Goal: Task Accomplishment & Management: Use online tool/utility

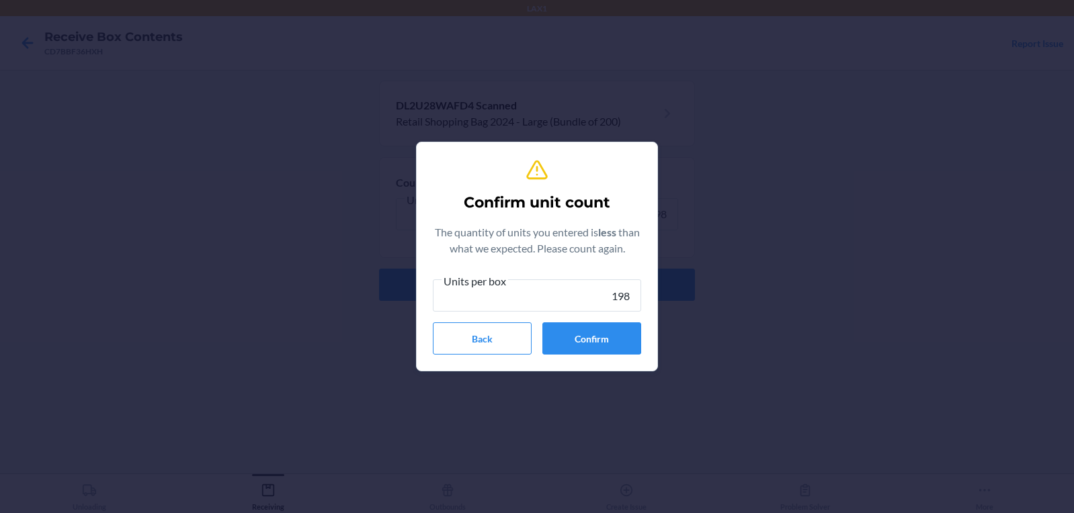
type input "198"
click at [607, 345] on button "Confirm" at bounding box center [591, 338] width 99 height 32
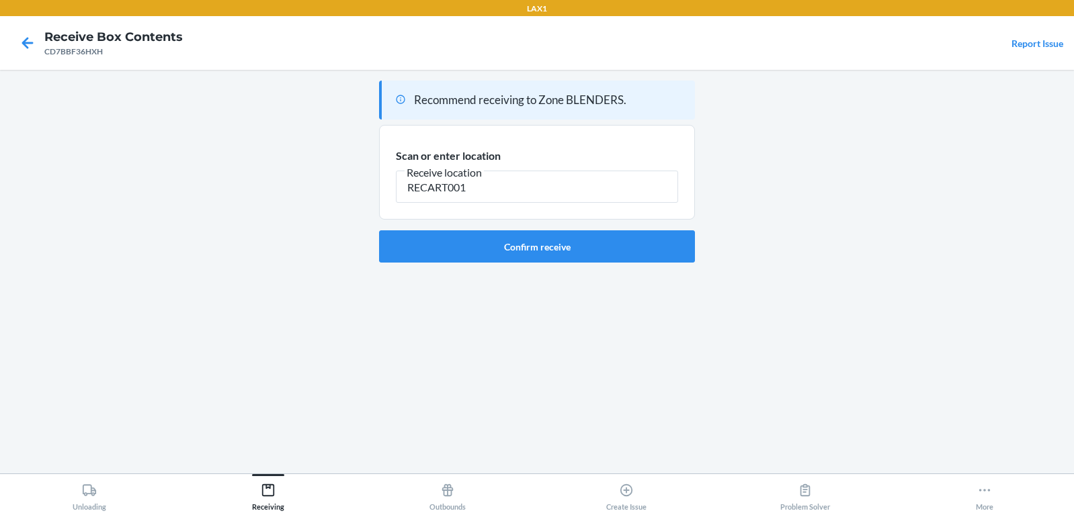
type input "RECART001"
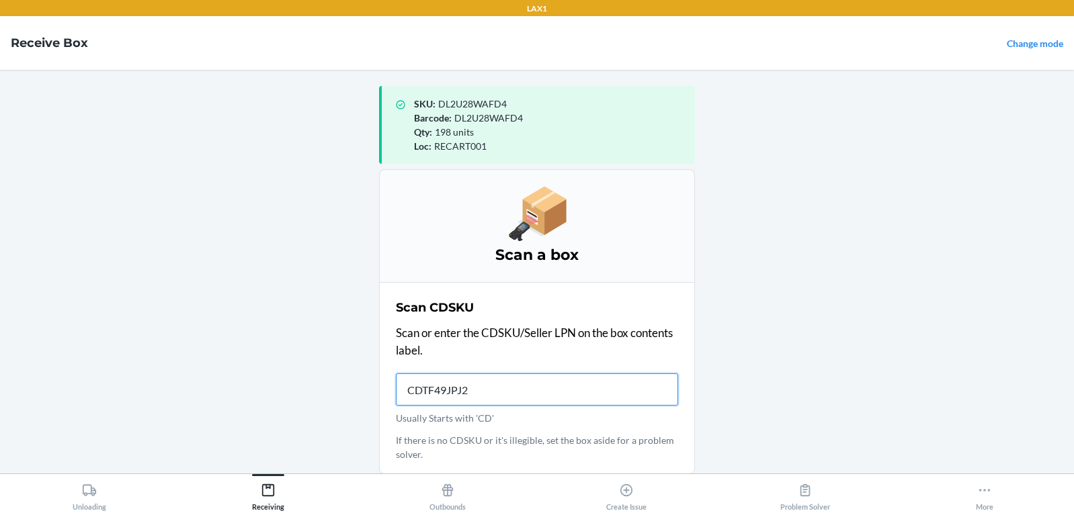
type input "CDTF49JPJ2M"
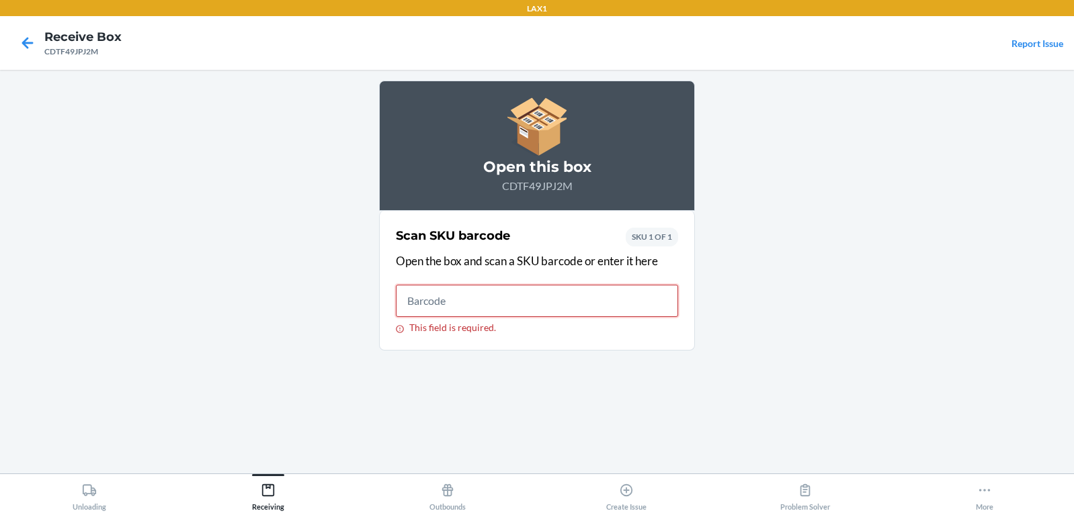
click at [467, 308] on input "This field is required." at bounding box center [537, 301] width 282 height 32
click at [474, 302] on input "This field is required." at bounding box center [537, 301] width 282 height 32
click at [26, 48] on icon at bounding box center [27, 43] width 23 height 23
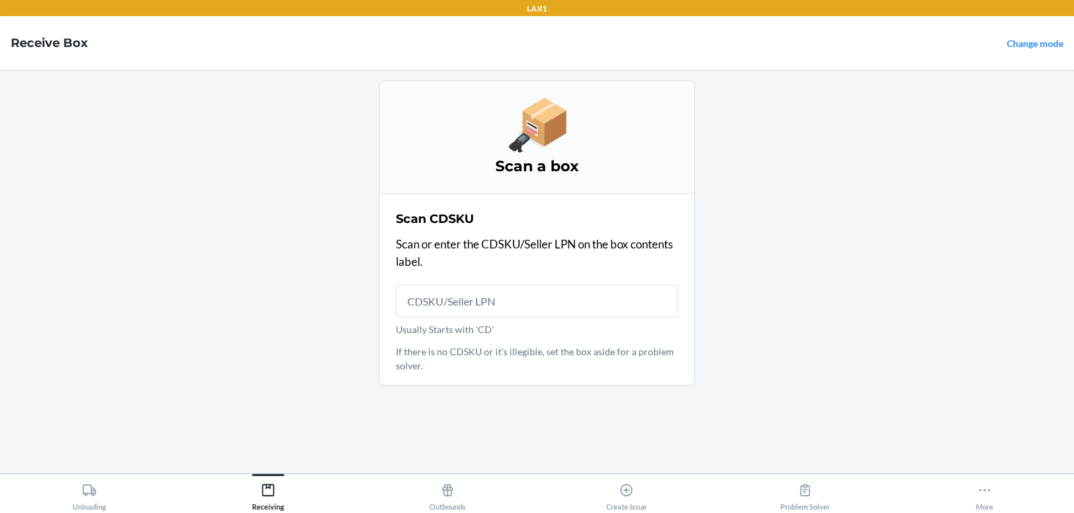
click at [602, 302] on input "Usually Starts with 'CD'" at bounding box center [537, 301] width 282 height 32
type input "CDTF49JPJ2M"
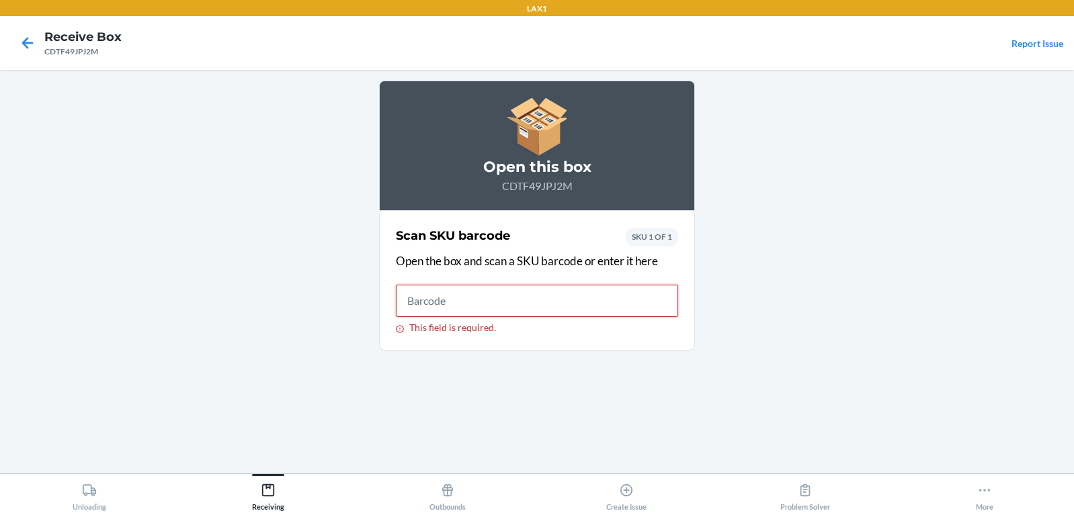
click at [619, 298] on input "This field is required." at bounding box center [537, 301] width 282 height 32
click at [575, 306] on input "This field is required." at bounding box center [537, 301] width 282 height 32
click at [541, 312] on input "This field is required." at bounding box center [537, 301] width 282 height 32
click at [30, 47] on icon at bounding box center [27, 43] width 23 height 23
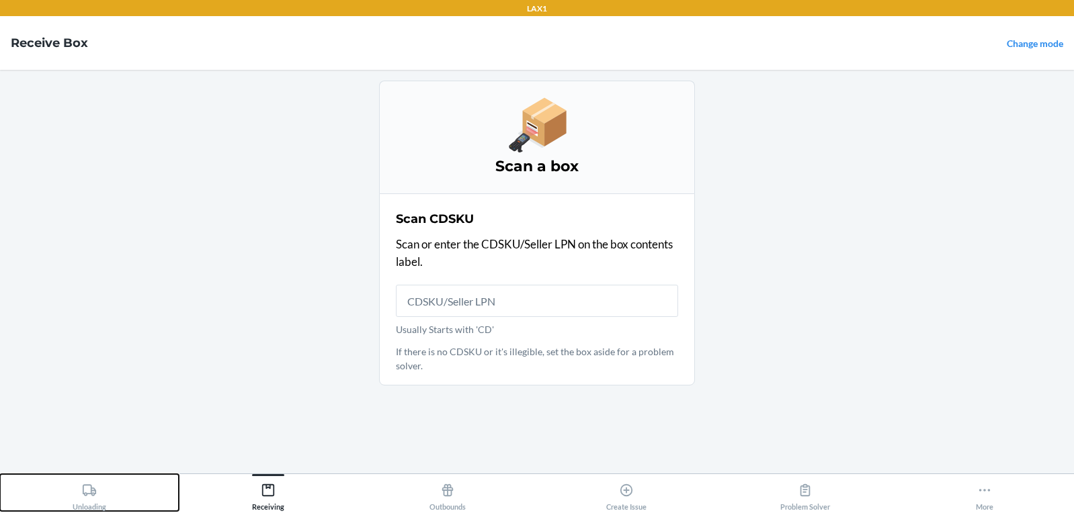
click at [89, 492] on icon at bounding box center [89, 490] width 15 height 15
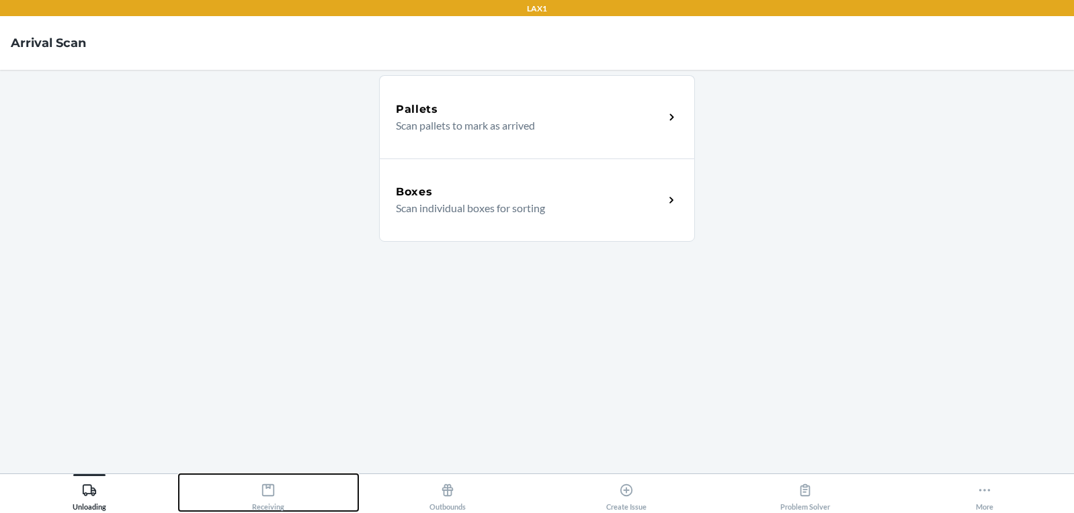
click at [268, 490] on icon at bounding box center [268, 490] width 15 height 15
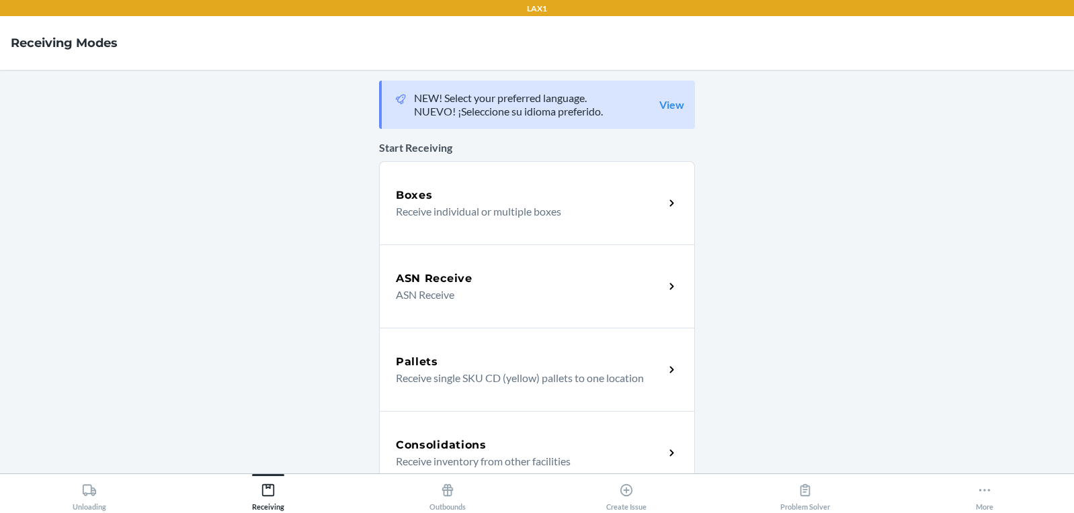
click at [513, 204] on p "Receive individual or multiple boxes" at bounding box center [524, 212] width 257 height 16
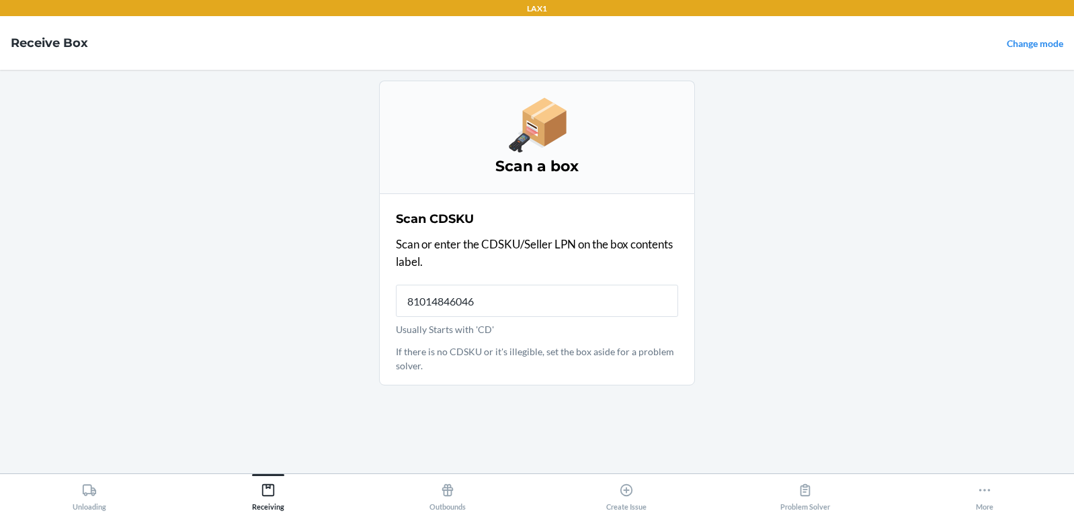
type input "810148460464"
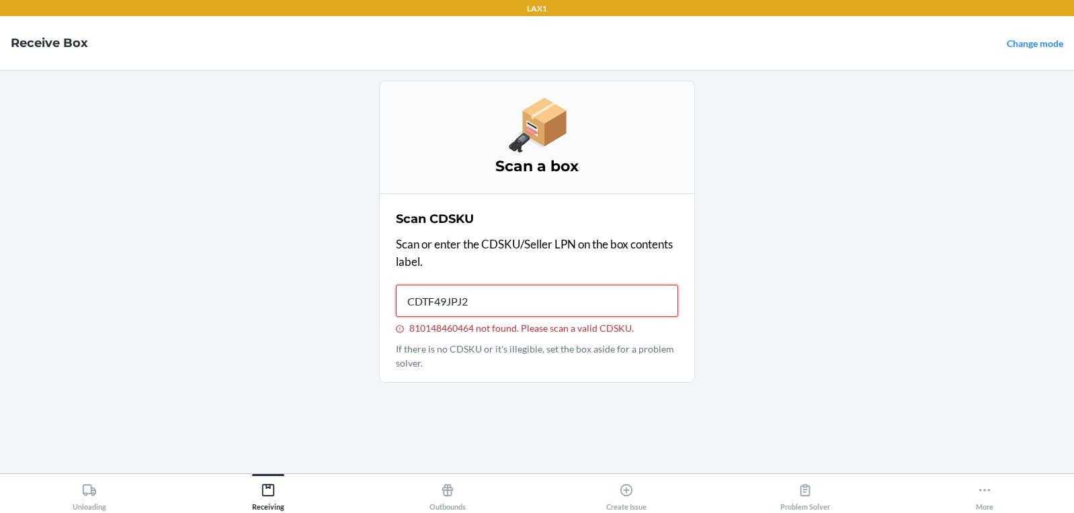
type input "CDTF49JPJ2M"
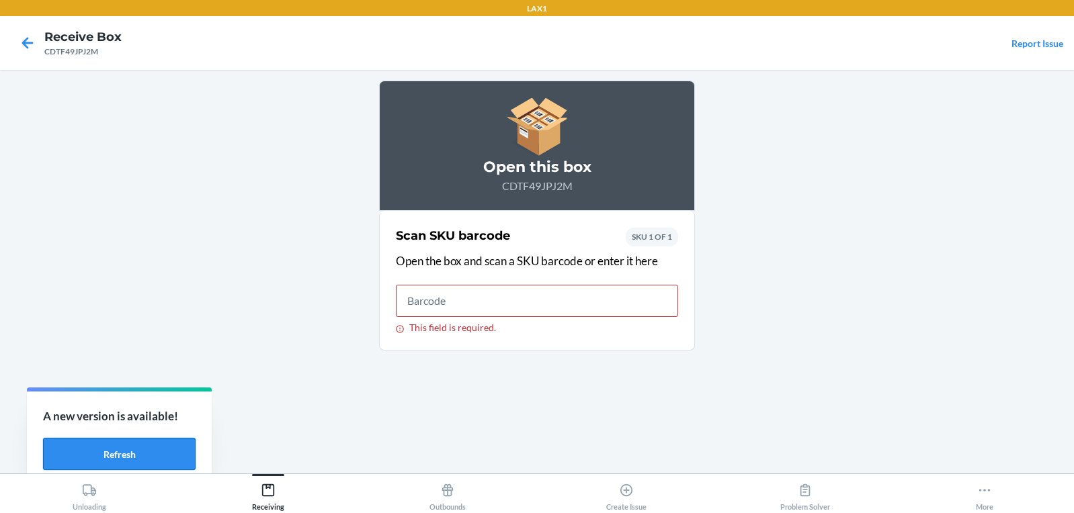
click at [140, 456] on button "Refresh" at bounding box center [119, 454] width 153 height 32
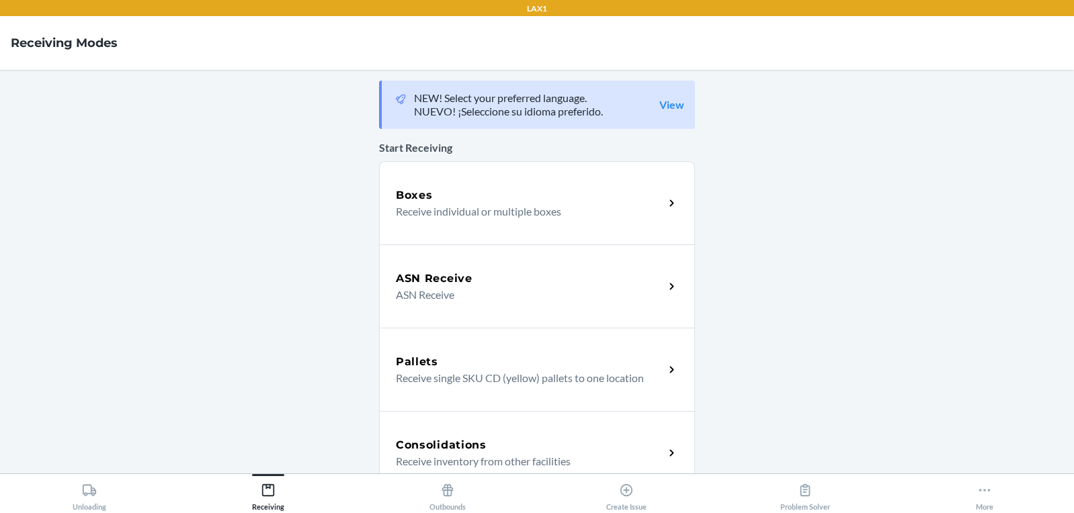
click at [478, 201] on div "Boxes" at bounding box center [530, 195] width 268 height 16
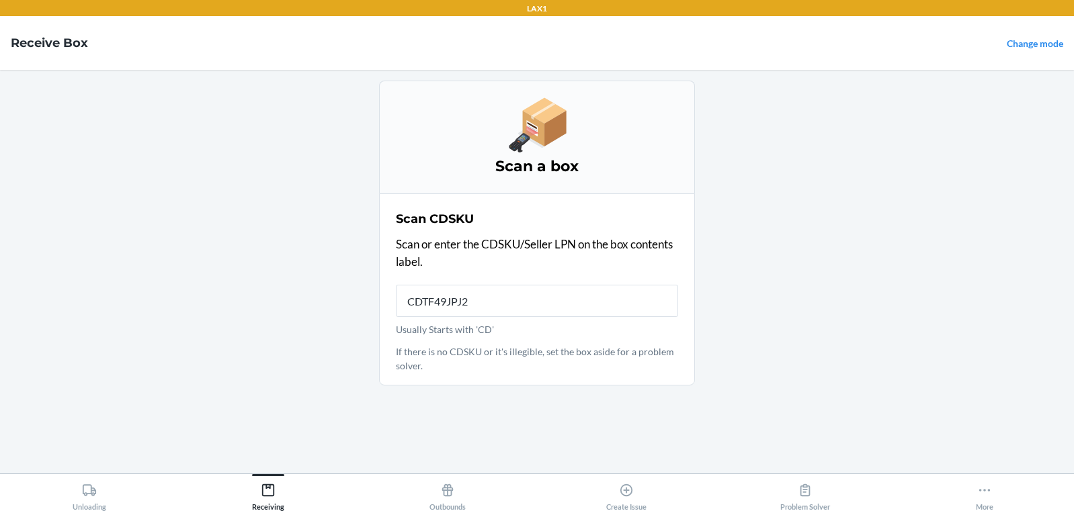
type input "CDTF49JPJ2M"
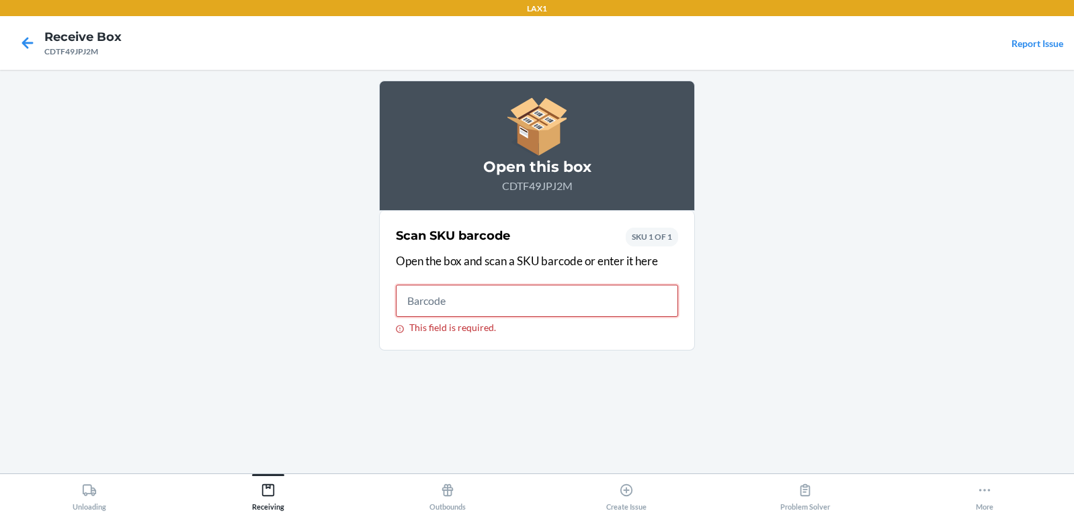
click at [574, 298] on input "This field is required." at bounding box center [537, 301] width 282 height 32
click at [508, 316] on input "This field is required." at bounding box center [537, 301] width 282 height 32
type input "D4ZDWZU5RY4"
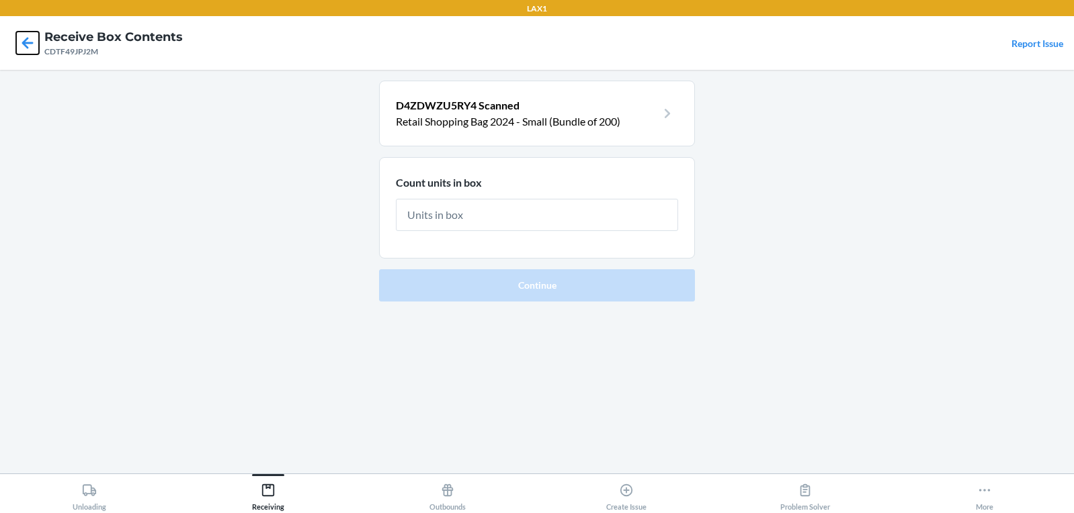
click at [24, 43] on icon at bounding box center [27, 42] width 11 height 11
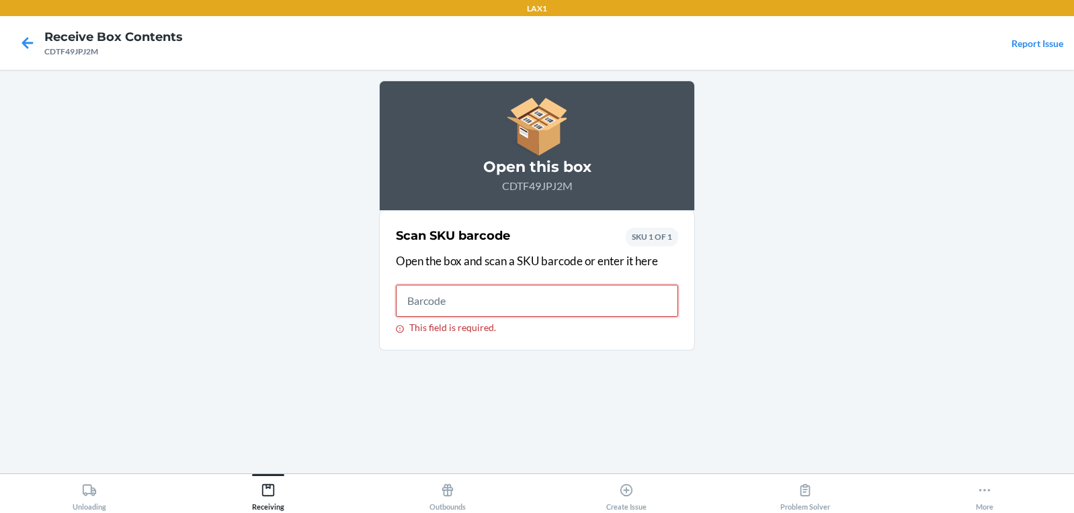
click at [518, 303] on input "This field is required." at bounding box center [537, 301] width 282 height 32
click at [28, 47] on icon at bounding box center [27, 43] width 23 height 23
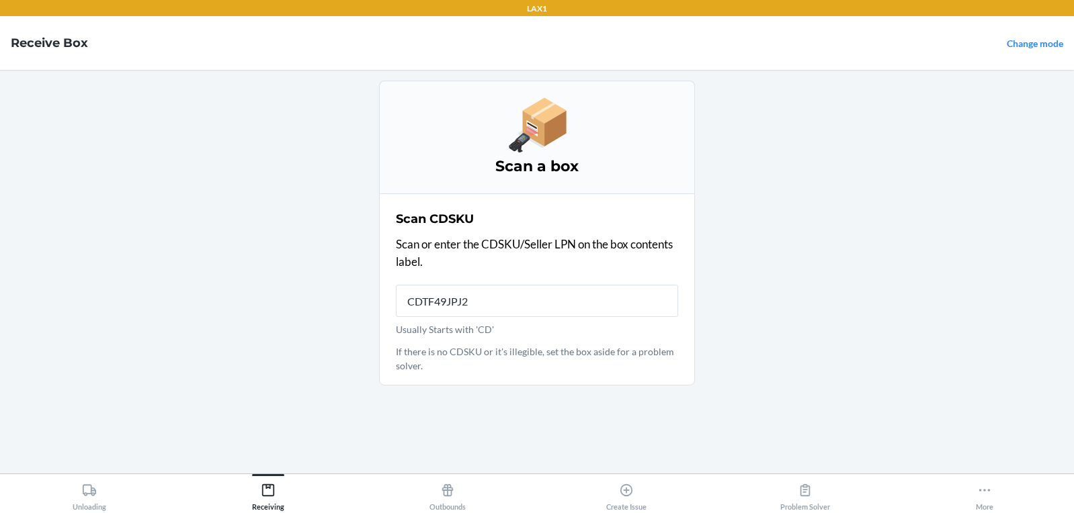
type input "CDTF49JPJ2M"
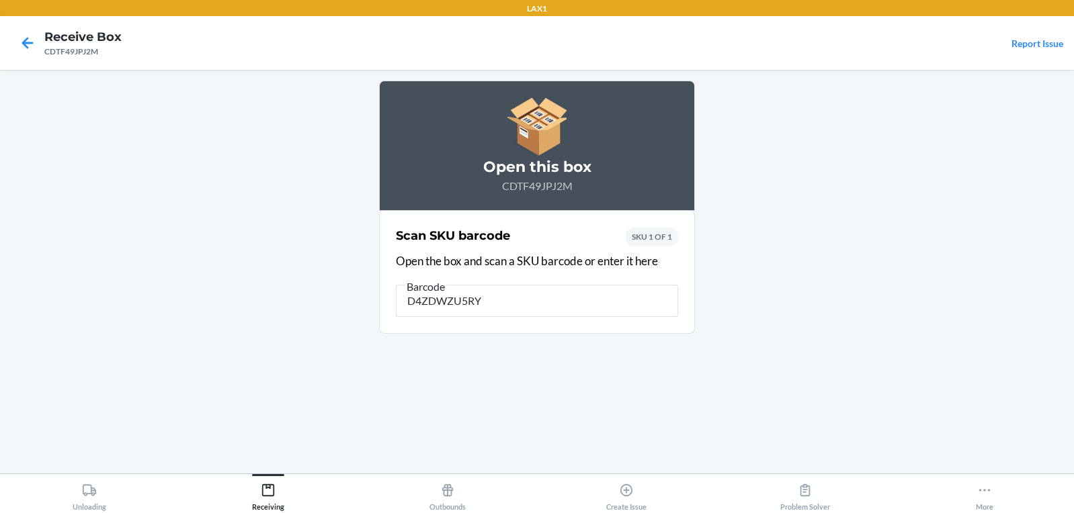
type input "D4ZDWZU5RY4"
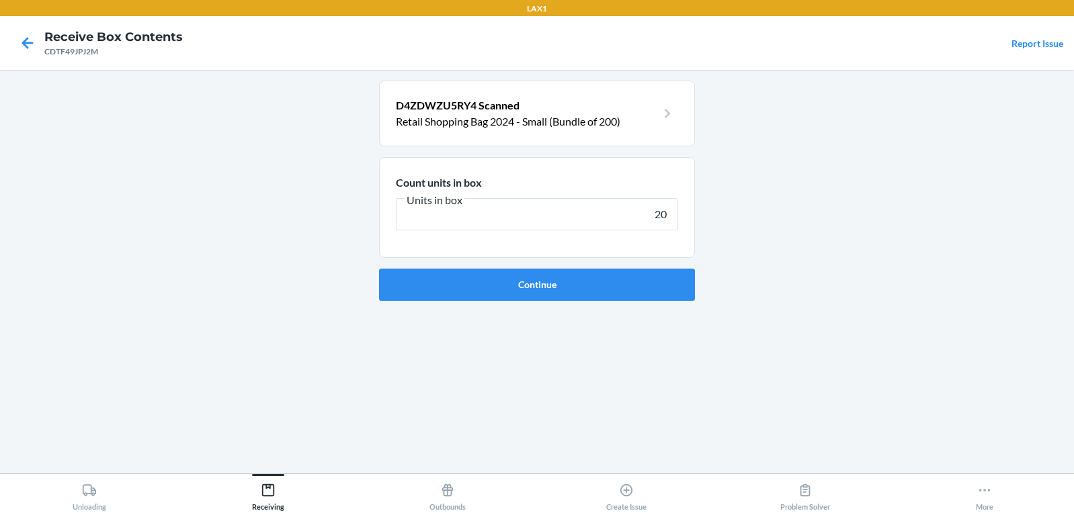
type input "200"
click button "Continue" at bounding box center [537, 285] width 316 height 32
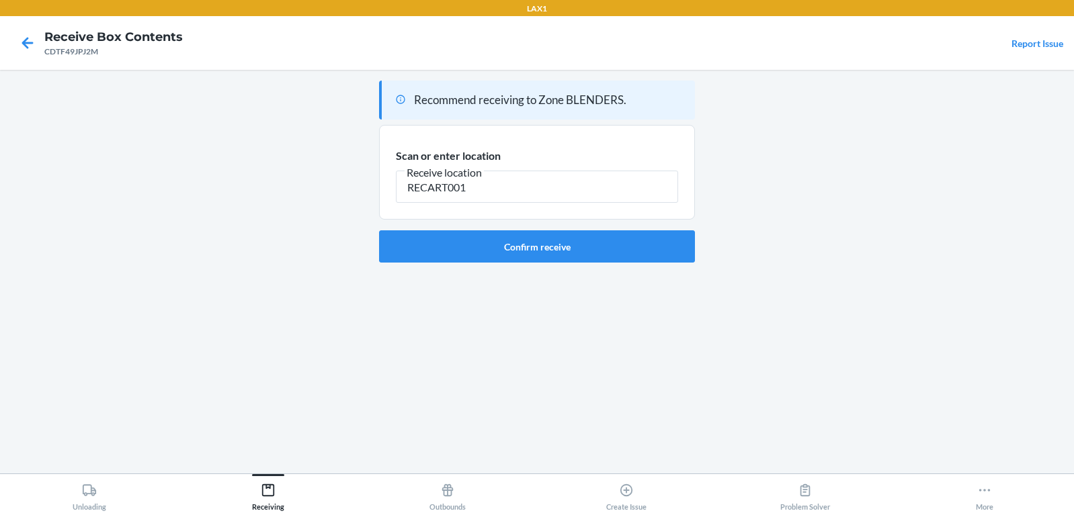
type input "RECART001"
